Goal: Transaction & Acquisition: Subscribe to service/newsletter

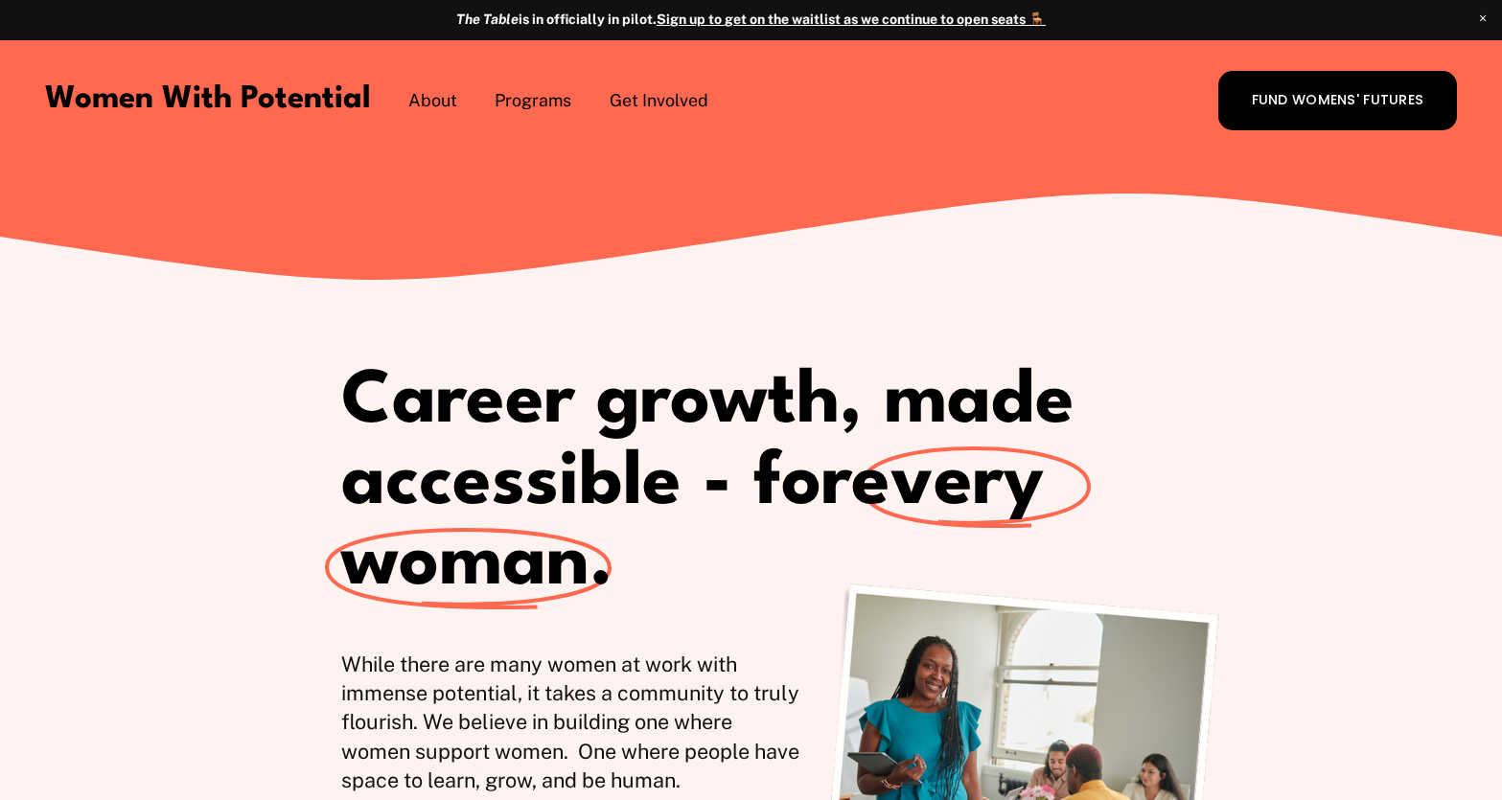
click at [0, 0] on span "The Table" at bounding box center [0, 0] width 0 height 0
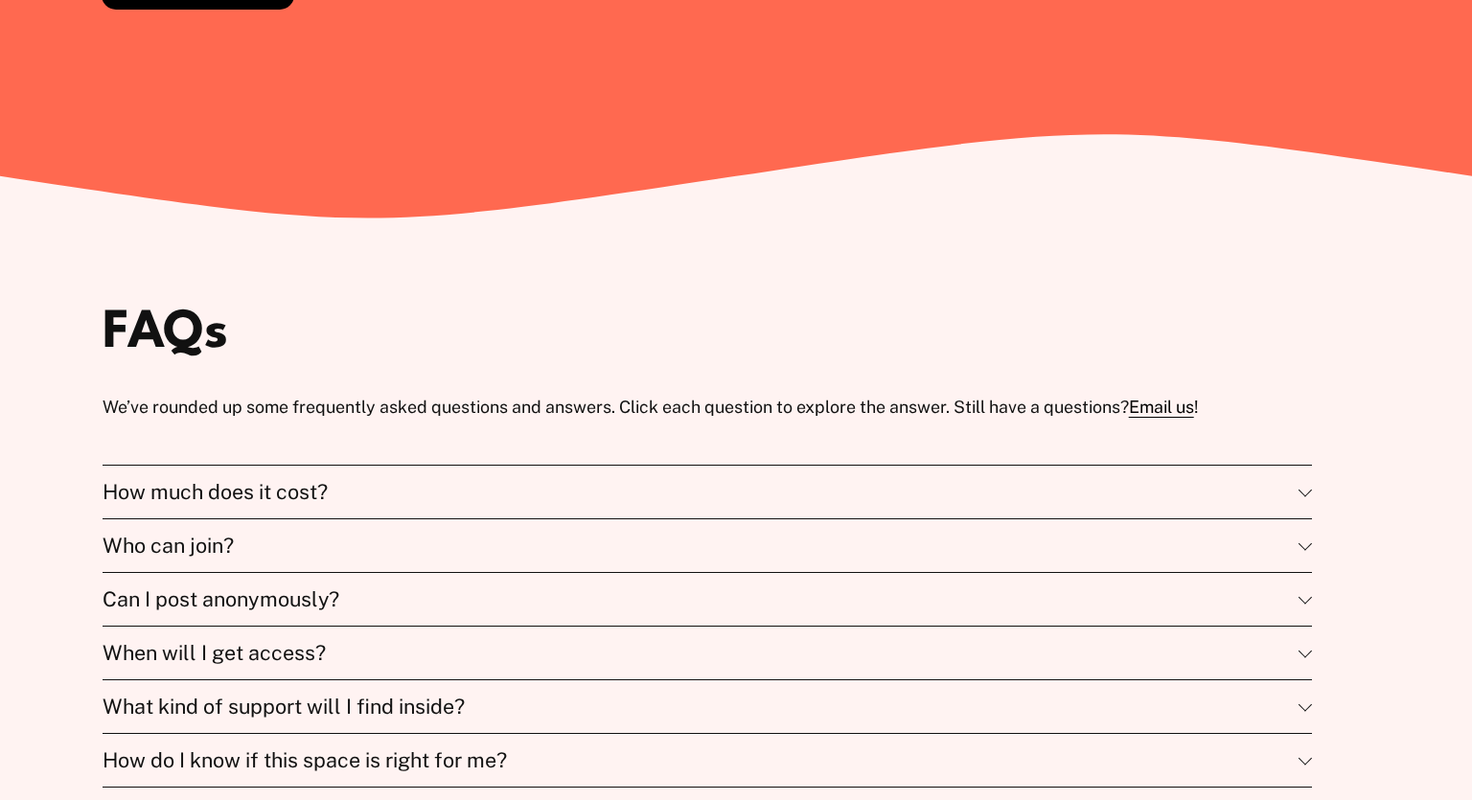
scroll to position [4230, 0]
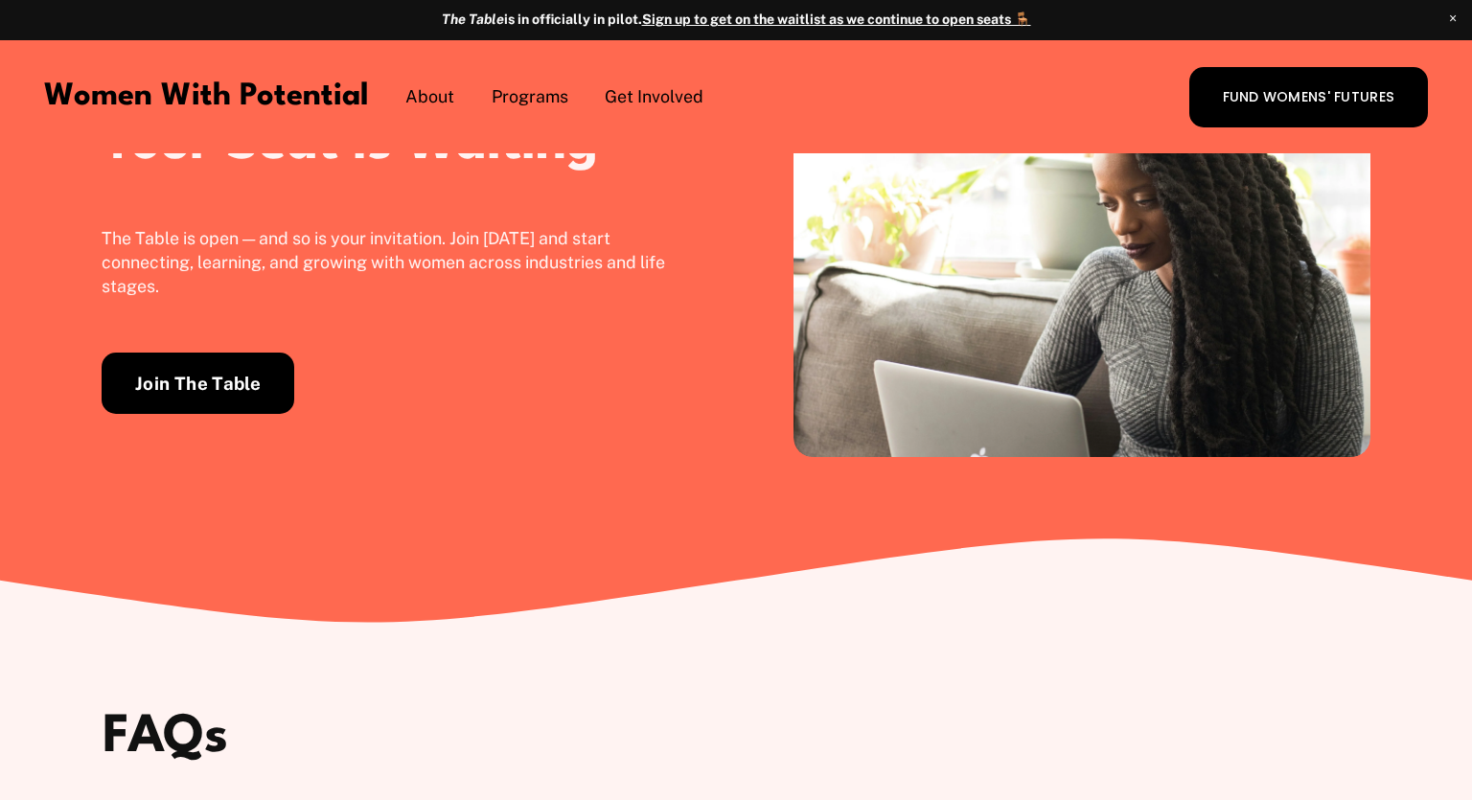
click at [282, 414] on link "Join The Table" at bounding box center [198, 383] width 193 height 61
click at [252, 414] on link "Join The Table" at bounding box center [198, 383] width 193 height 61
